Goal: Check status: Check status

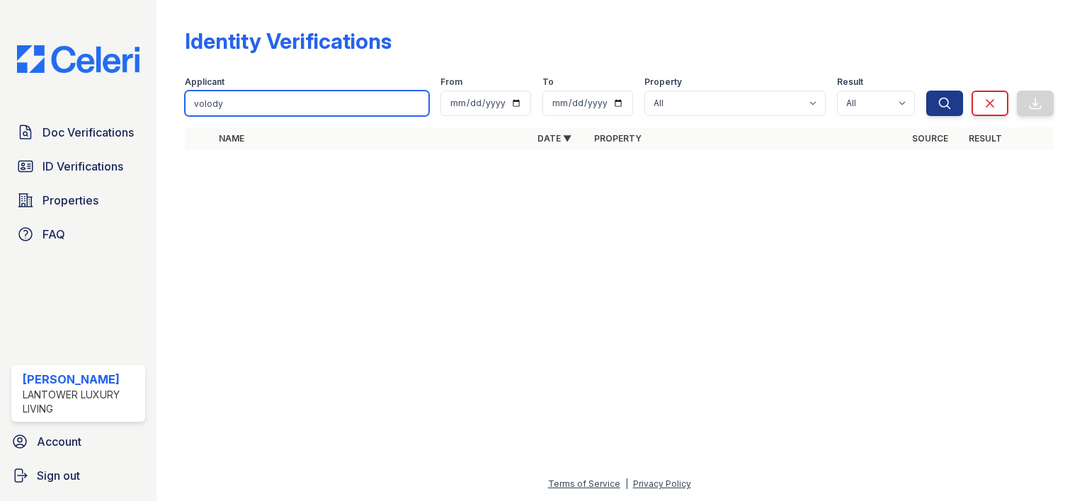
click at [231, 103] on input "volody" at bounding box center [307, 103] width 244 height 25
type input "domonic"
click at [926, 91] on button "Search" at bounding box center [944, 103] width 37 height 25
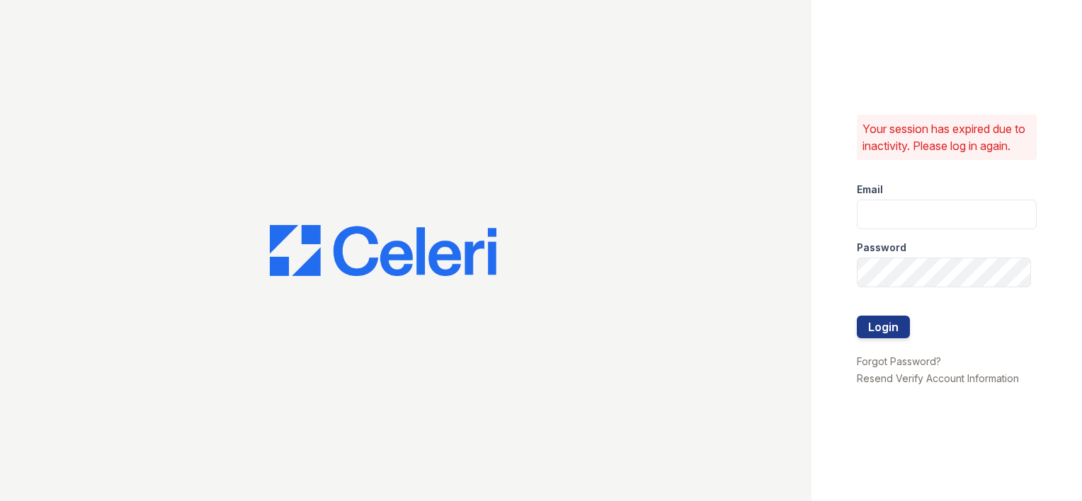
type input "[EMAIL_ADDRESS][DOMAIN_NAME]"
click at [886, 338] on button "Login" at bounding box center [883, 327] width 53 height 23
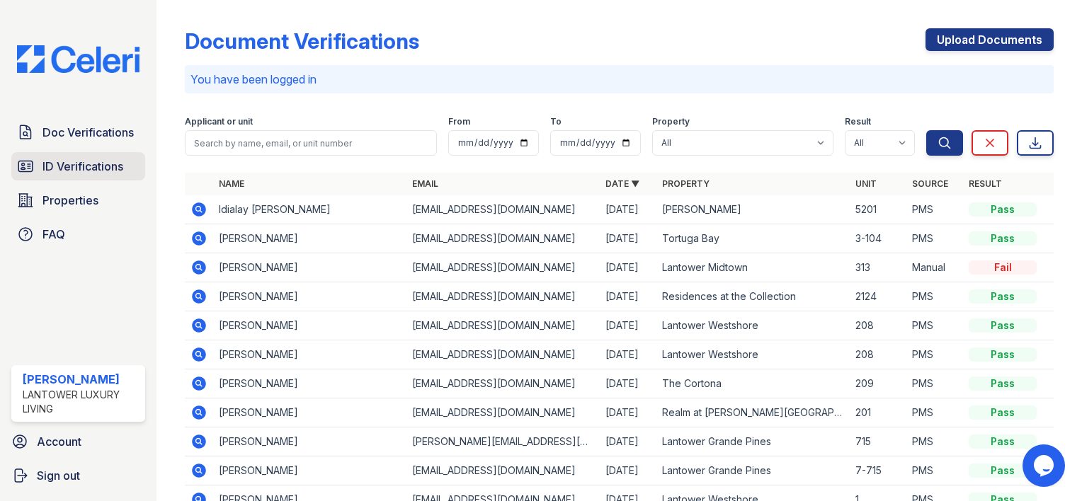
click at [84, 159] on span "ID Verifications" at bounding box center [82, 166] width 81 height 17
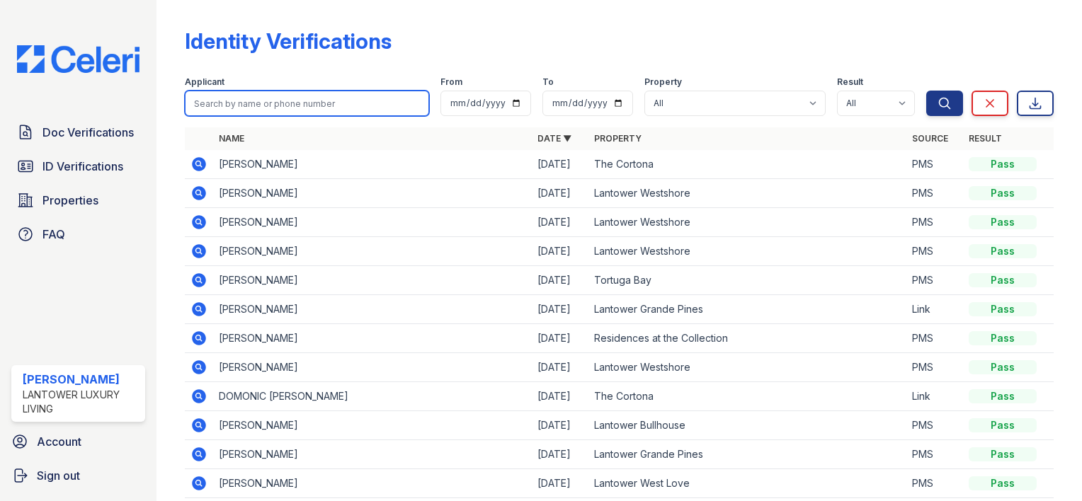
click at [212, 103] on input "search" at bounding box center [307, 103] width 244 height 25
type input "domonic"
click at [926, 91] on button "Search" at bounding box center [944, 103] width 37 height 25
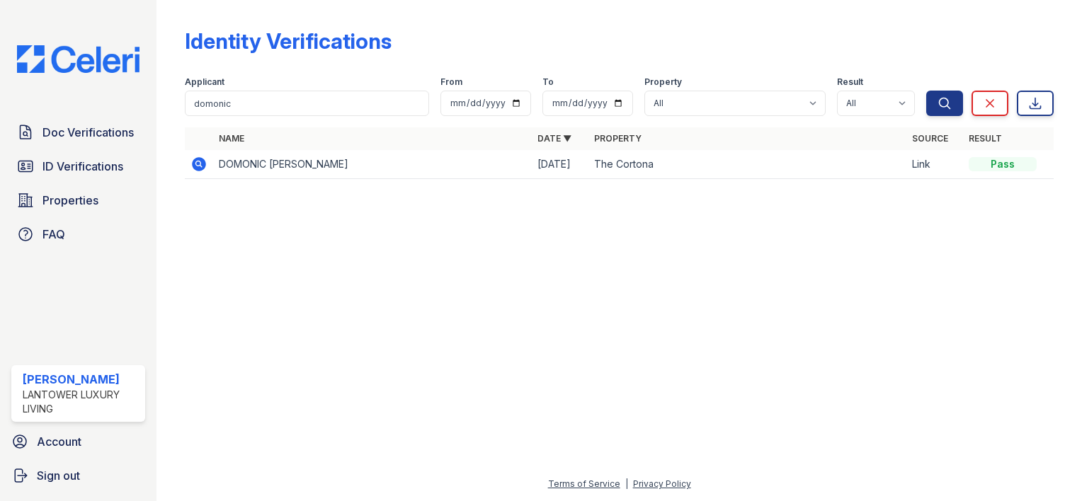
click at [195, 168] on icon at bounding box center [199, 164] width 14 height 14
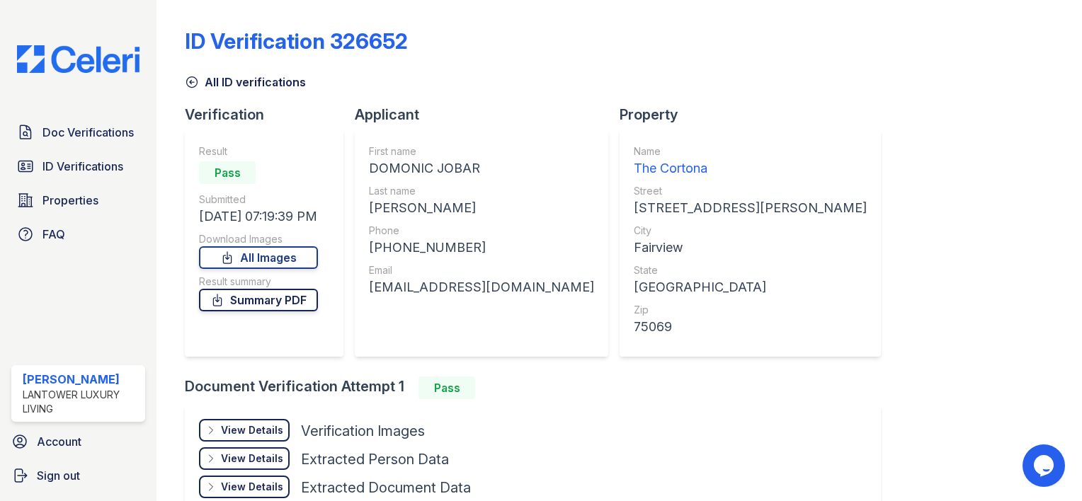
click at [275, 302] on link "Summary PDF" at bounding box center [258, 300] width 119 height 23
click at [80, 173] on span "ID Verifications" at bounding box center [82, 166] width 81 height 17
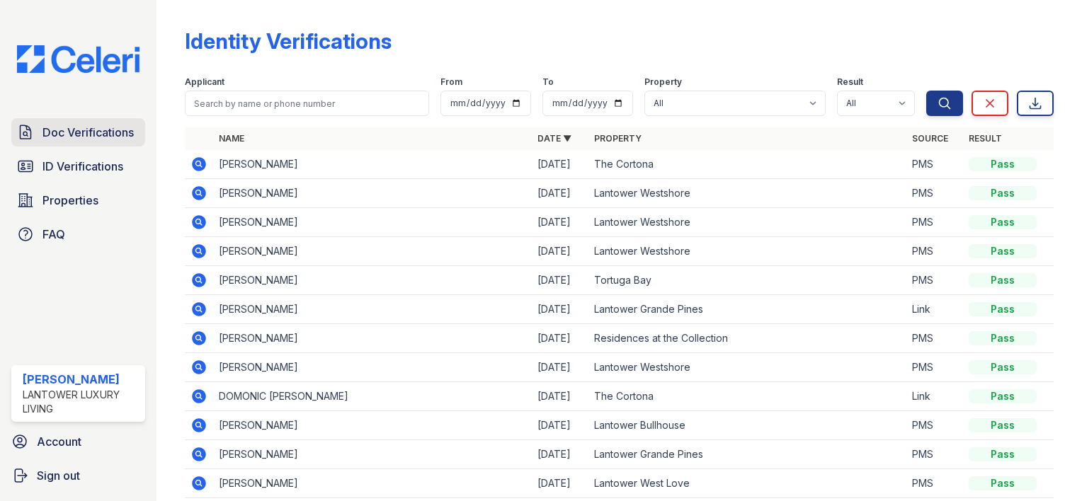
click at [67, 125] on span "Doc Verifications" at bounding box center [87, 132] width 91 height 17
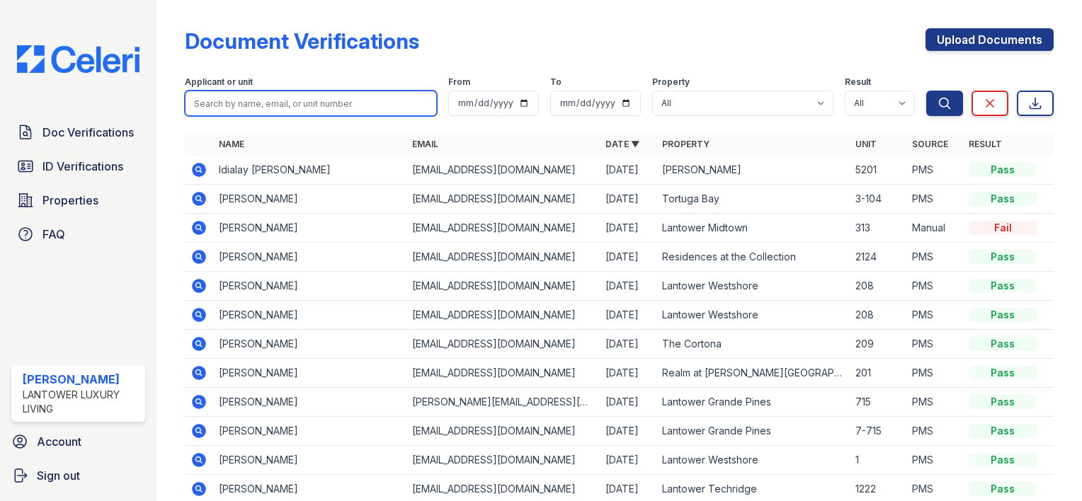
click at [209, 105] on input "search" at bounding box center [311, 103] width 252 height 25
type input "k"
type input "[PERSON_NAME]"
click at [926, 91] on button "Search" at bounding box center [944, 103] width 37 height 25
